Goal: Task Accomplishment & Management: Complete application form

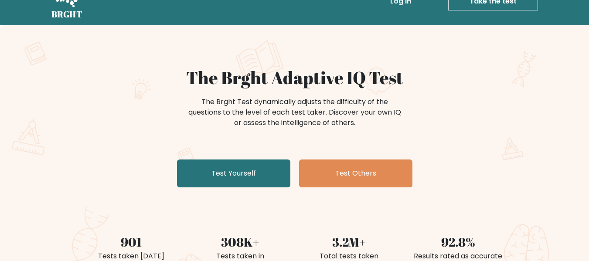
scroll to position [44, 0]
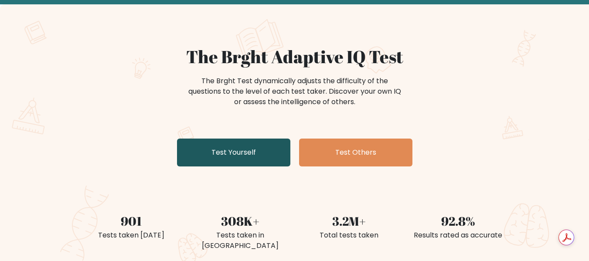
click at [239, 161] on link "Test Yourself" at bounding box center [233, 153] width 113 height 28
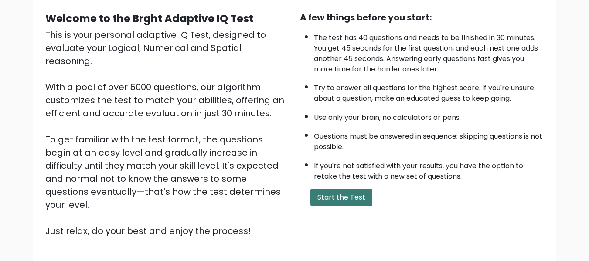
scroll to position [138, 0]
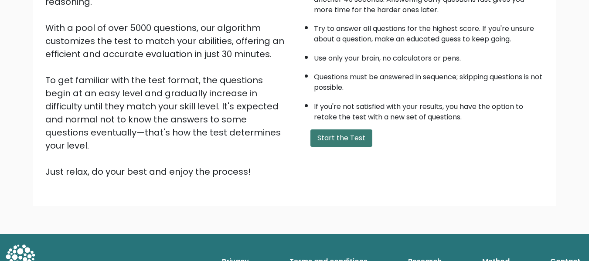
click at [343, 139] on button "Start the Test" at bounding box center [342, 138] width 62 height 17
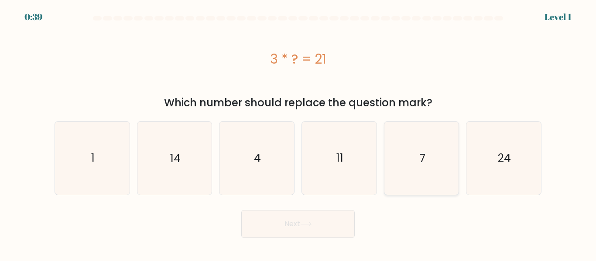
click at [414, 161] on icon "7" at bounding box center [421, 158] width 73 height 73
click at [298, 133] on input "e. 7" at bounding box center [298, 132] width 0 height 2
radio input "true"
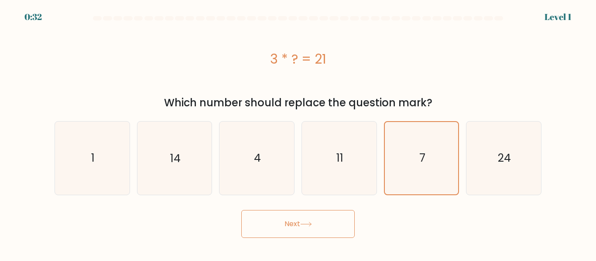
click at [296, 224] on button "Next" at bounding box center [297, 224] width 113 height 28
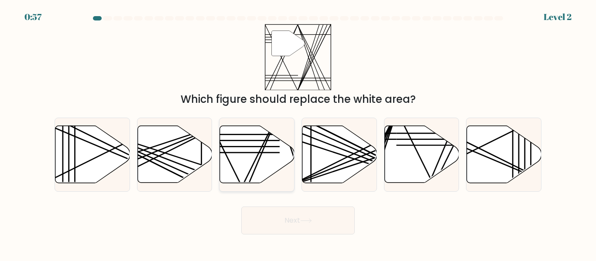
click at [247, 151] on icon at bounding box center [257, 154] width 75 height 57
click at [298, 133] on input "c." at bounding box center [298, 132] width 0 height 2
radio input "true"
click at [293, 217] on button "Next" at bounding box center [297, 221] width 113 height 28
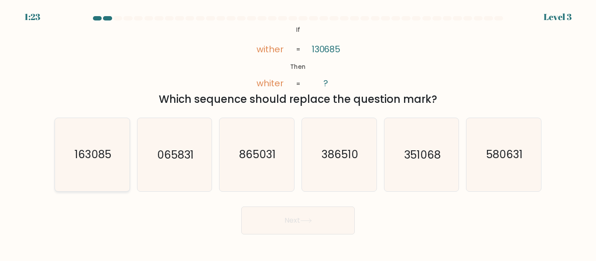
click at [102, 155] on text "163085" at bounding box center [93, 154] width 37 height 15
click at [298, 133] on input "a. 163085" at bounding box center [298, 132] width 0 height 2
radio input "true"
click at [309, 223] on button "Next" at bounding box center [297, 221] width 113 height 28
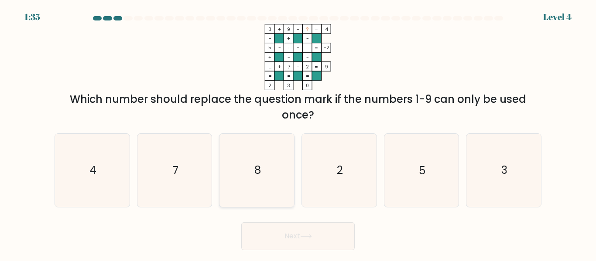
click at [266, 165] on icon "8" at bounding box center [256, 170] width 73 height 73
click at [298, 133] on input "c. 8" at bounding box center [298, 132] width 0 height 2
radio input "true"
click at [317, 243] on button "Next" at bounding box center [297, 236] width 113 height 28
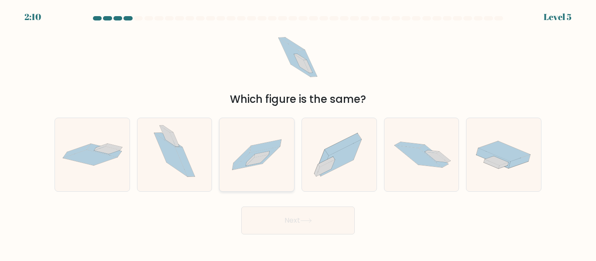
click at [271, 142] on icon at bounding box center [257, 152] width 48 height 24
click at [298, 133] on input "c." at bounding box center [298, 132] width 0 height 2
radio input "true"
click at [293, 229] on button "Next" at bounding box center [297, 221] width 113 height 28
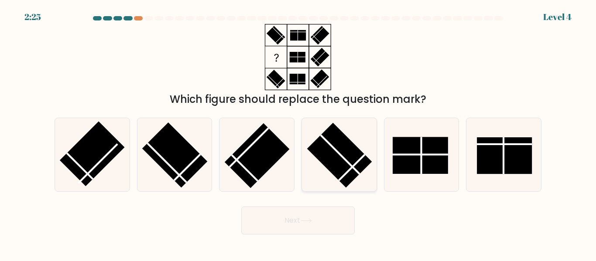
click at [352, 155] on rect at bounding box center [339, 155] width 65 height 65
click at [298, 133] on input "d." at bounding box center [298, 132] width 0 height 2
radio input "true"
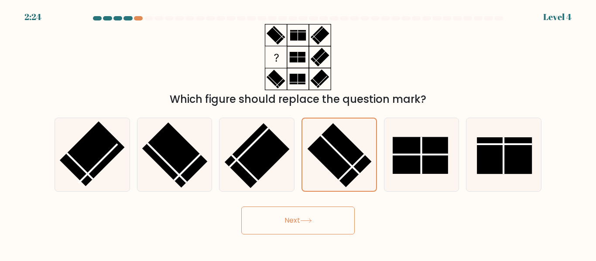
click at [339, 225] on button "Next" at bounding box center [297, 221] width 113 height 28
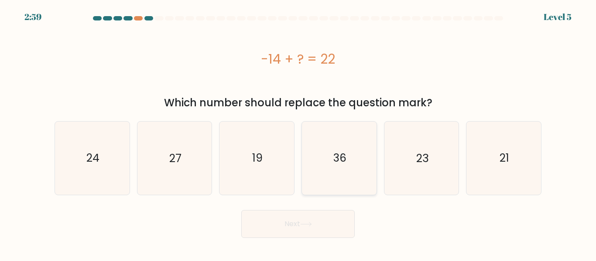
click at [328, 149] on icon "36" at bounding box center [339, 158] width 73 height 73
click at [298, 133] on input "d. 36" at bounding box center [298, 132] width 0 height 2
radio input "true"
click at [321, 226] on button "Next" at bounding box center [297, 224] width 113 height 28
